Goal: Information Seeking & Learning: Learn about a topic

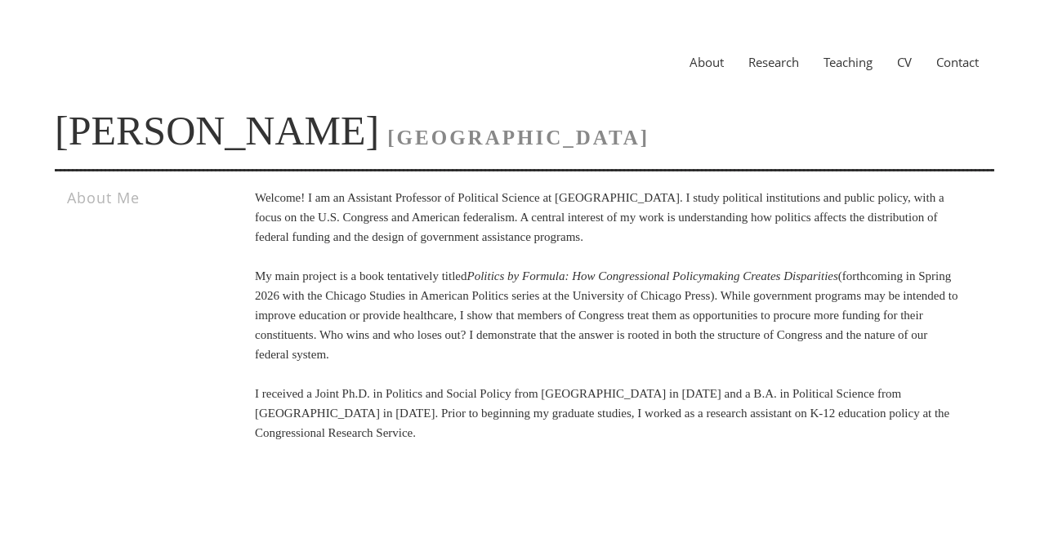
click at [788, 65] on link "Research" at bounding box center [773, 62] width 75 height 16
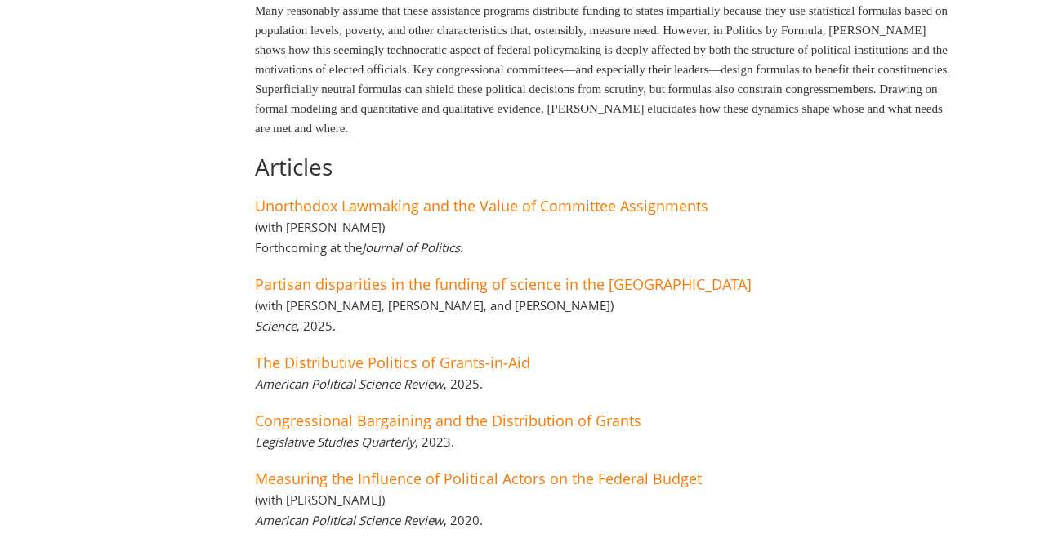
scroll to position [494, 0]
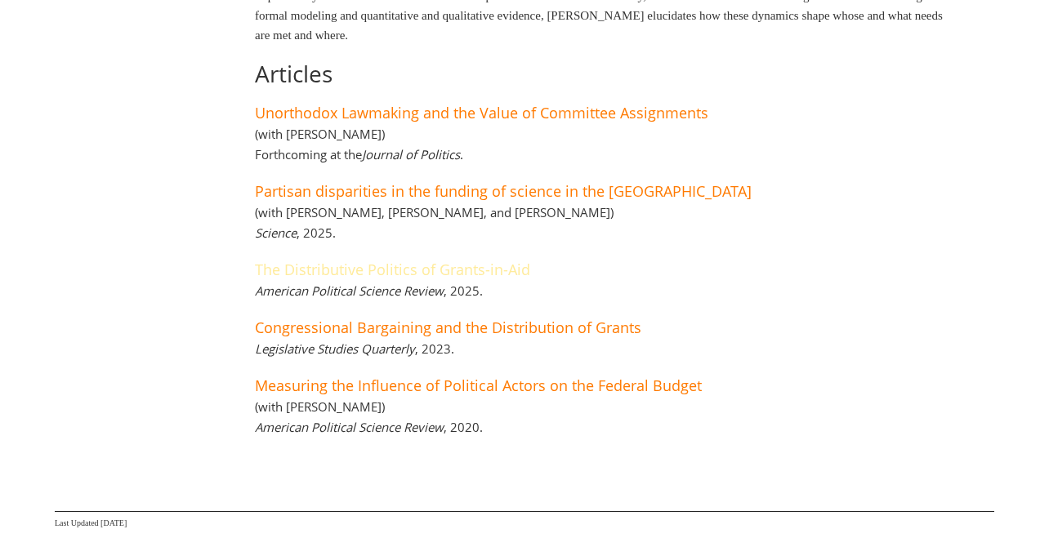
click at [395, 273] on link "The Distributive Politics of Grants-in-Aid" at bounding box center [392, 270] width 275 height 20
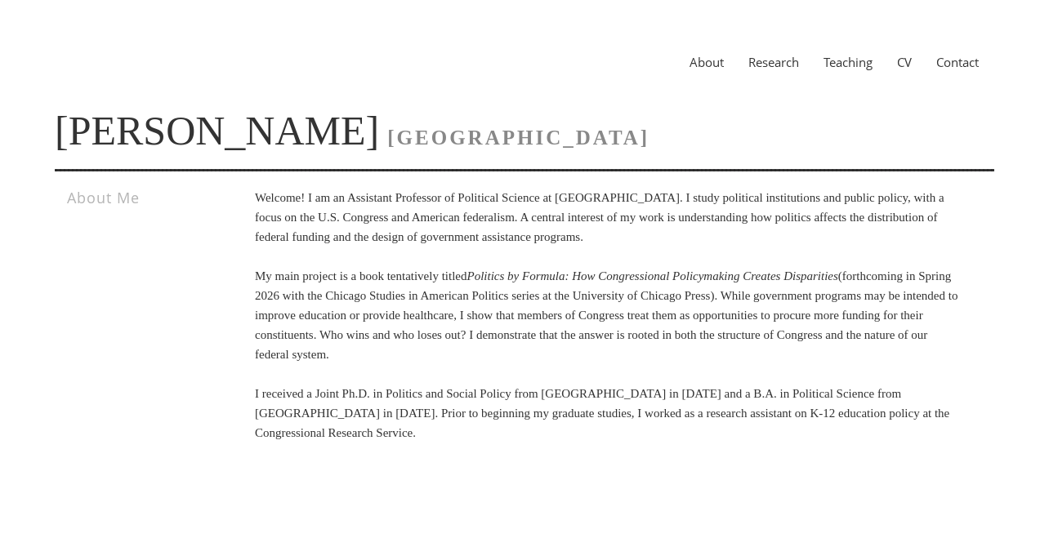
click at [765, 63] on link "Research" at bounding box center [773, 62] width 75 height 16
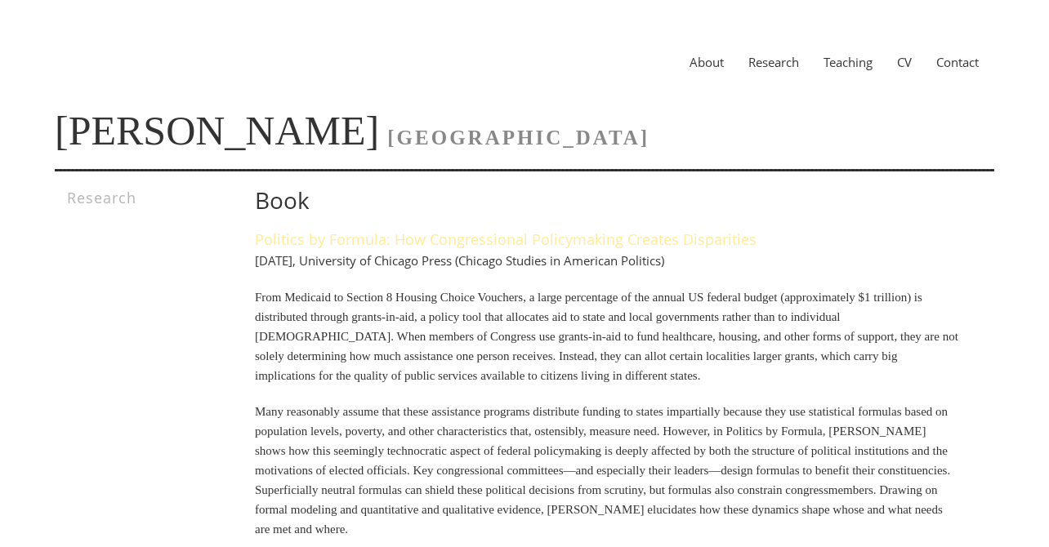
scroll to position [408, 0]
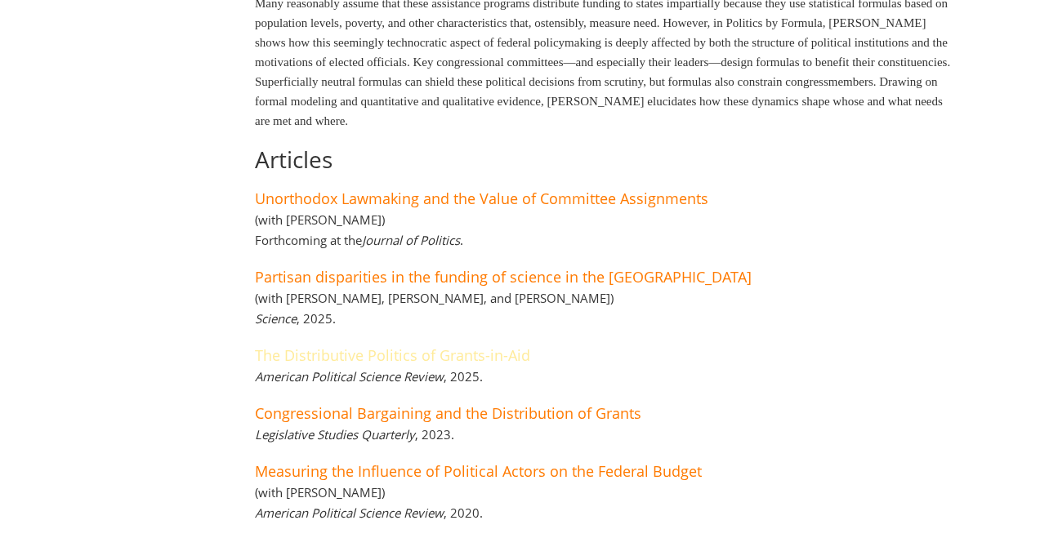
click at [440, 348] on link "The Distributive Politics of Grants-in-Aid" at bounding box center [392, 355] width 275 height 20
